Goal: Subscribe to service/newsletter

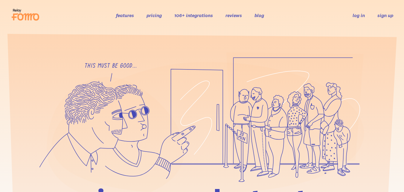
click at [383, 13] on link "sign up" at bounding box center [386, 15] width 16 height 6
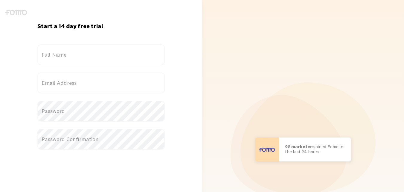
click at [113, 52] on label "Full Name" at bounding box center [100, 54] width 127 height 21
click at [113, 52] on input "Full Name" at bounding box center [100, 54] width 127 height 21
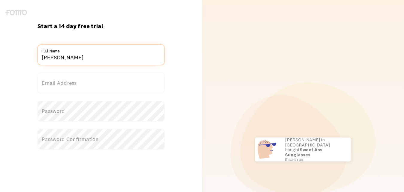
type input "harpreet singh"
click at [93, 89] on label "Email Address" at bounding box center [100, 82] width 127 height 21
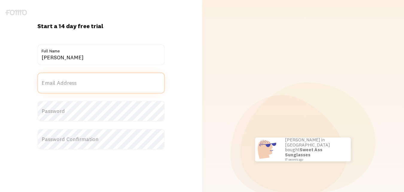
click at [93, 89] on input "Email Address" at bounding box center [100, 82] width 127 height 21
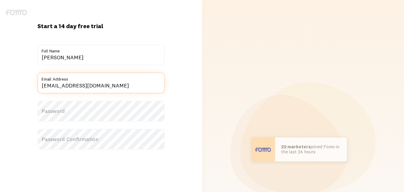
type input "harpreets443399@gmail.com"
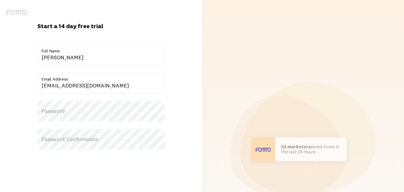
click at [86, 109] on label "Password" at bounding box center [100, 111] width 127 height 21
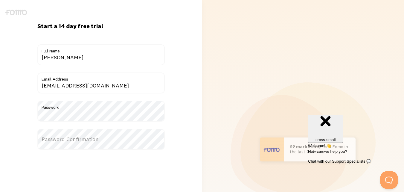
click at [78, 140] on label "Password Confirmation" at bounding box center [100, 139] width 127 height 21
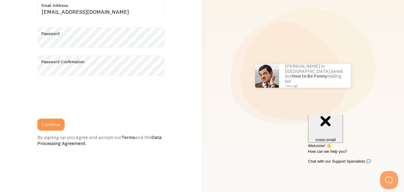
scroll to position [75, 0]
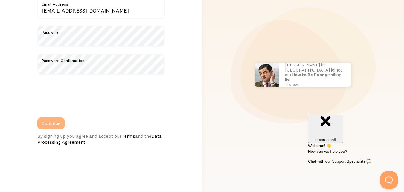
click at [59, 121] on button "Continue" at bounding box center [50, 123] width 27 height 12
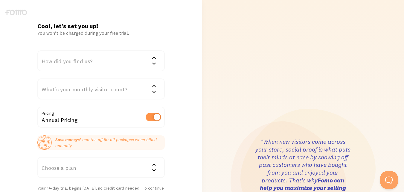
click at [159, 116] on label at bounding box center [154, 117] width 16 height 8
click at [159, 116] on input "checkbox" at bounding box center [154, 117] width 16 height 8
checkbox input "false"
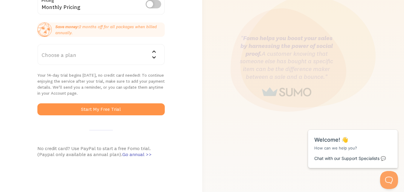
scroll to position [115, 0]
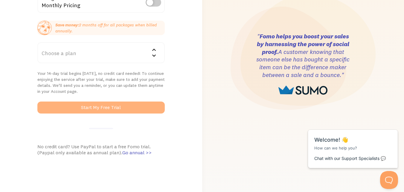
click at [108, 110] on button "Start My Free Trial" at bounding box center [100, 107] width 127 height 12
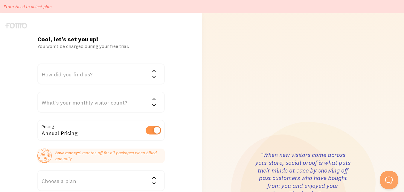
click at [147, 74] on div "How did you find us?" at bounding box center [100, 73] width 127 height 21
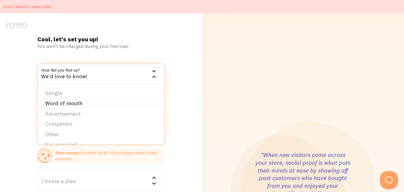
click at [86, 100] on li "Word of mouth" at bounding box center [101, 103] width 126 height 10
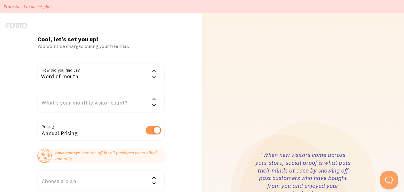
click at [101, 99] on div "What's your monthly visitor count?" at bounding box center [100, 102] width 127 height 21
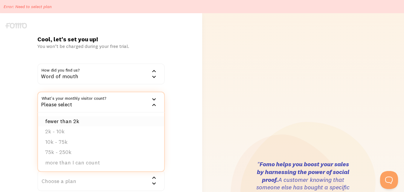
click at [80, 119] on li "fewer than 2k" at bounding box center [101, 121] width 126 height 10
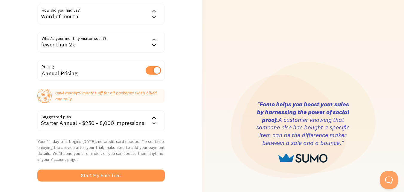
scroll to position [65, 0]
